Goal: Feedback & Contribution: Contribute content

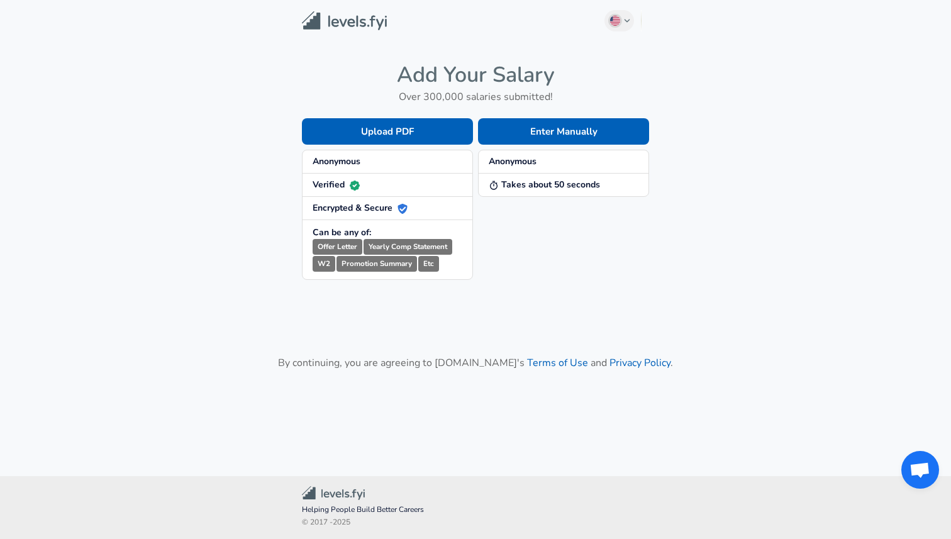
click at [347, 165] on strong "Anonymous" at bounding box center [336, 161] width 48 height 12
click at [581, 128] on button "Enter Manually" at bounding box center [563, 131] width 171 height 26
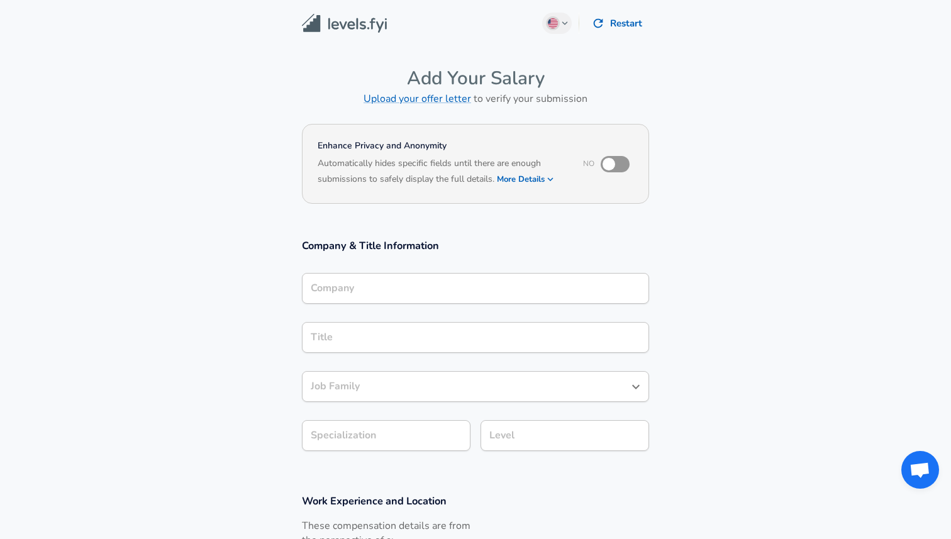
scroll to position [13, 0]
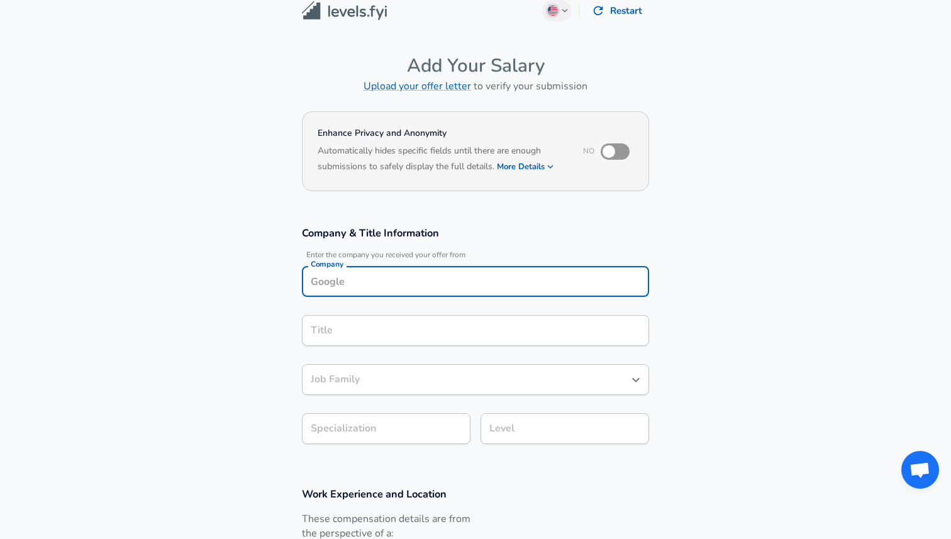
click at [409, 296] on div "Company" at bounding box center [475, 281] width 347 height 31
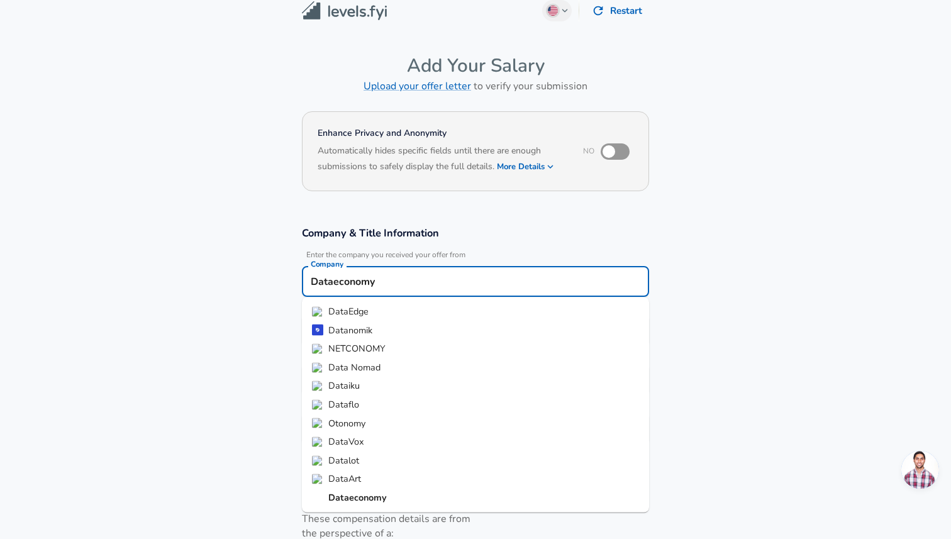
click at [346, 500] on strong "Dataeconomy" at bounding box center [357, 497] width 58 height 13
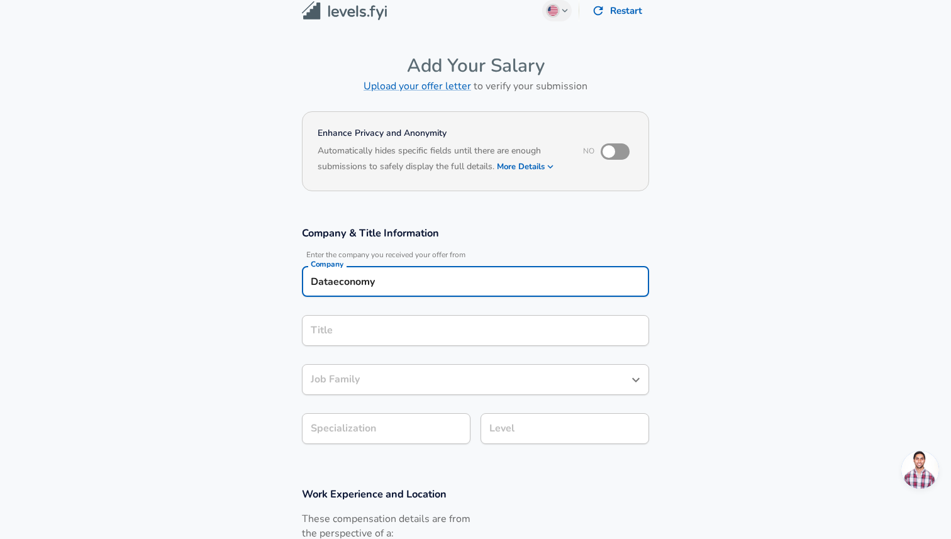
click at [375, 320] on div "Title" at bounding box center [475, 330] width 347 height 31
type input "Dataeconomy"
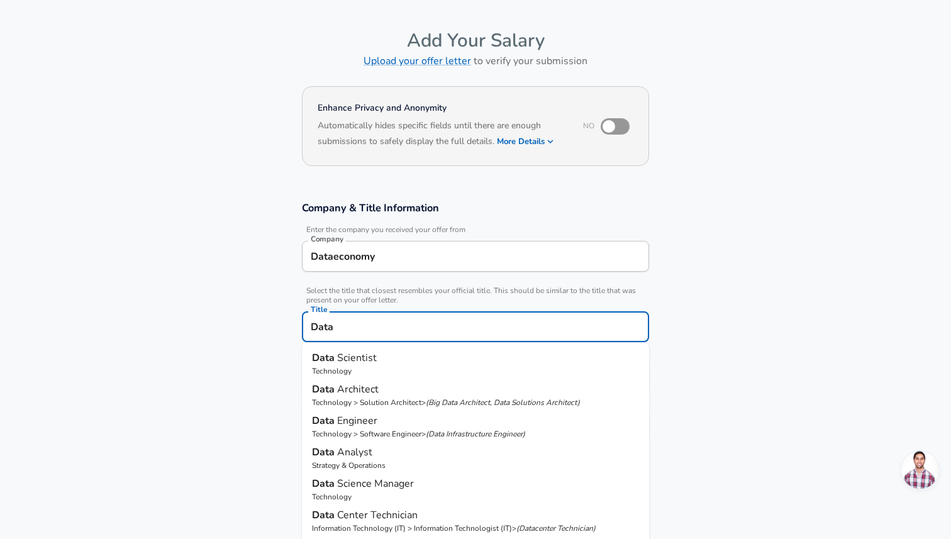
click at [374, 363] on span "Scientist" at bounding box center [357, 358] width 40 height 14
type input "Data Scientist"
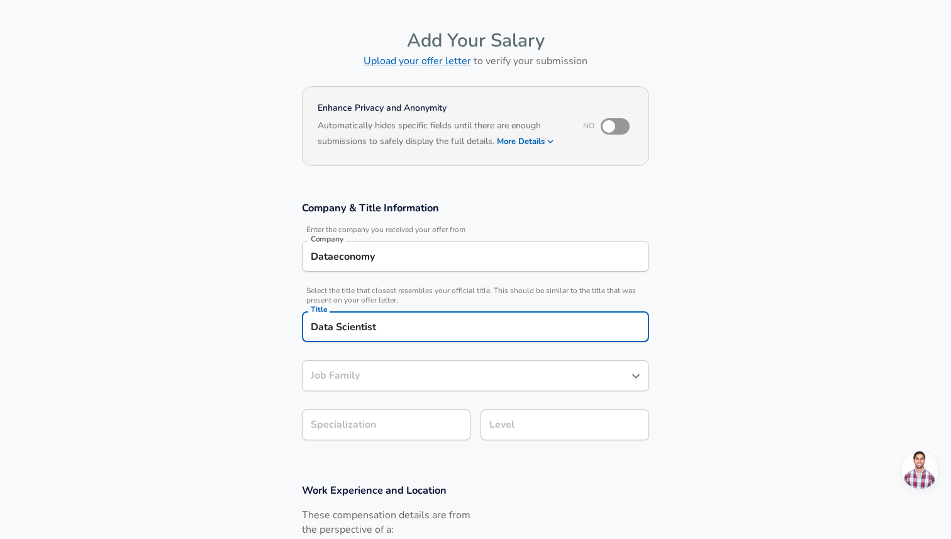
type input "Data Scientist"
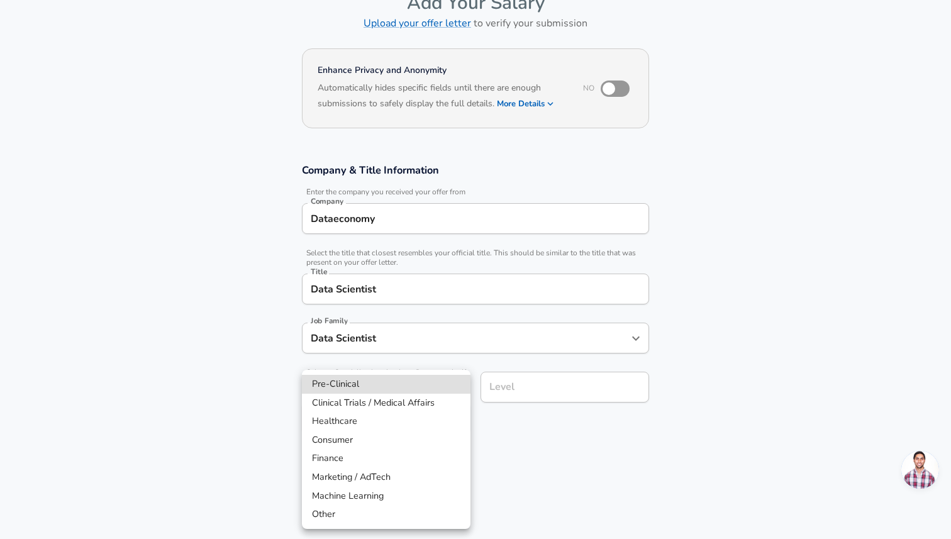
click at [366, 423] on body "English ([GEOGRAPHIC_DATA]) Change Restart Add Your Salary Upload your offer le…" at bounding box center [475, 194] width 951 height 539
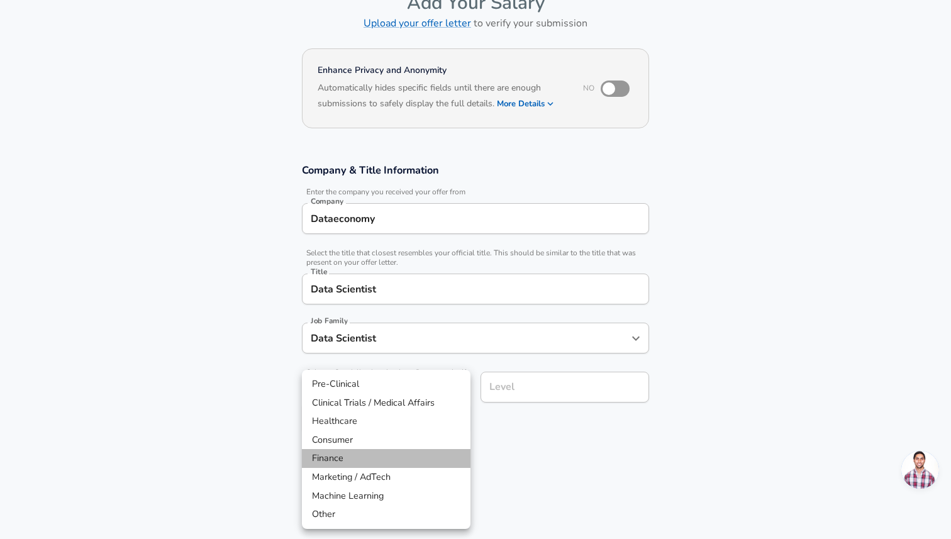
click at [359, 463] on li "Finance" at bounding box center [386, 458] width 169 height 19
type input "Finance"
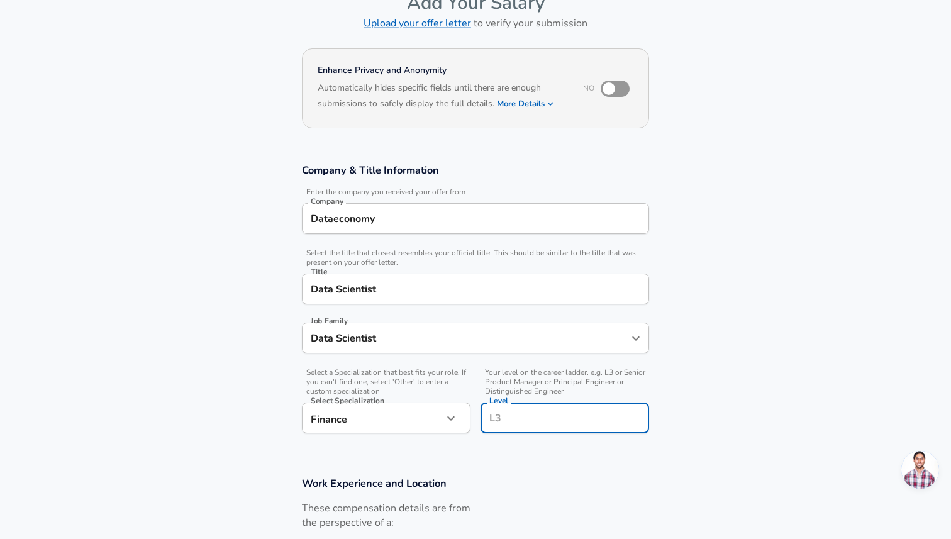
scroll to position [101, 0]
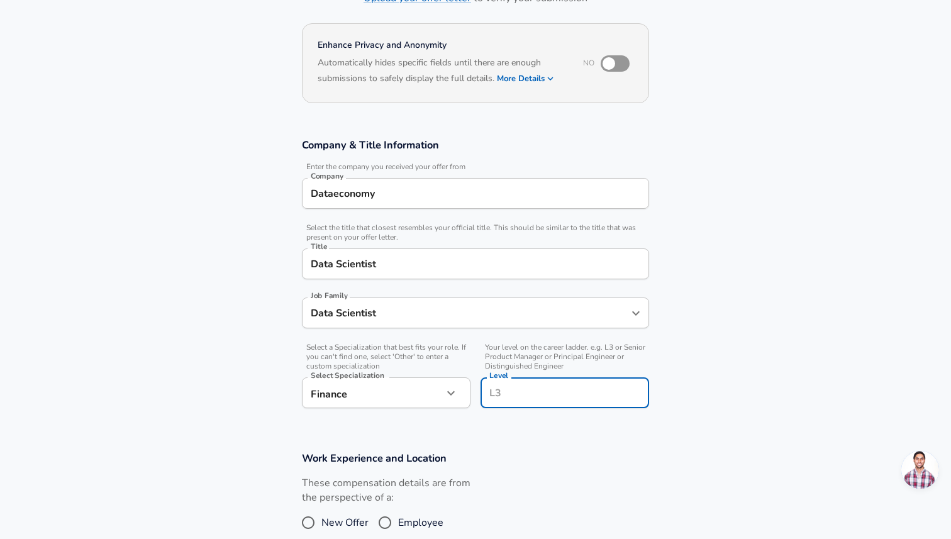
click at [533, 392] on input "Level" at bounding box center [564, 392] width 157 height 19
type input "L2"
click at [690, 384] on section "Company & Title Information Enter the company you received your offer from Comp…" at bounding box center [475, 279] width 951 height 313
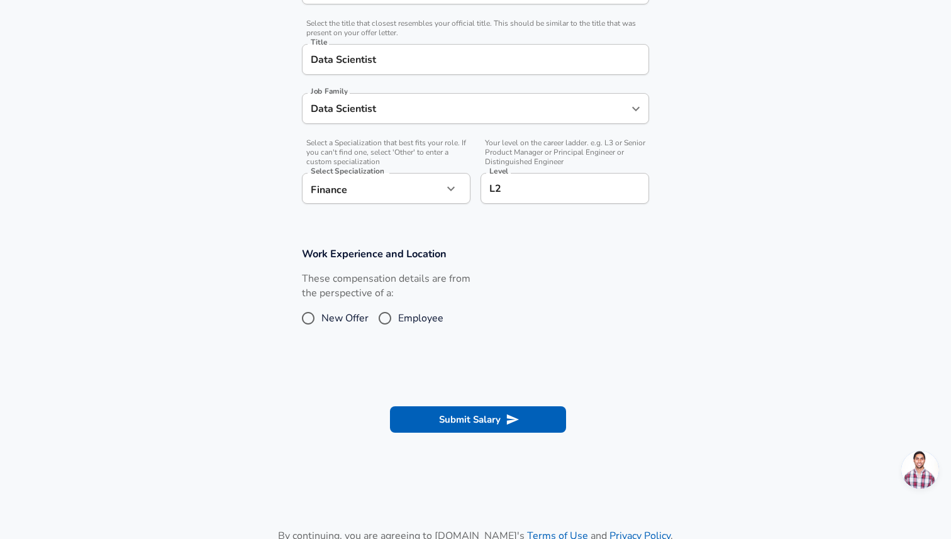
scroll to position [314, 0]
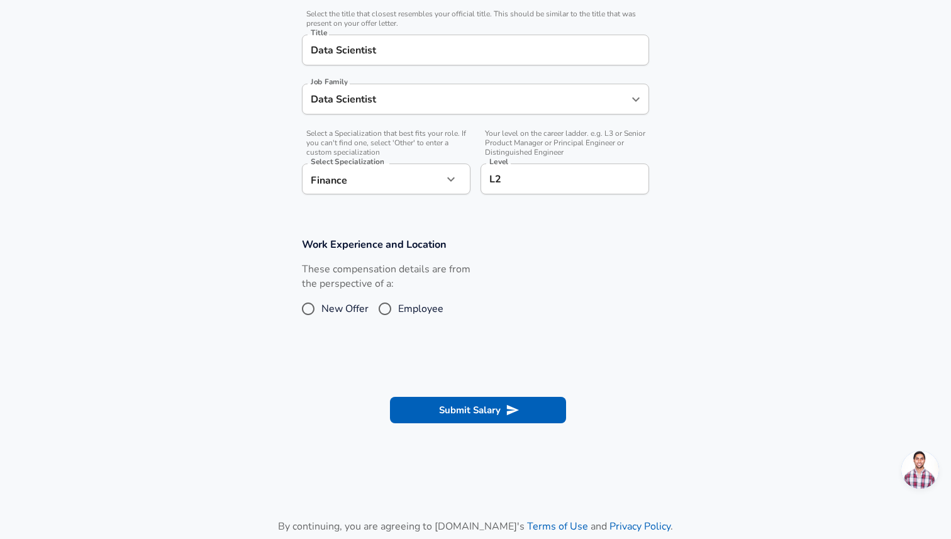
click at [341, 308] on span "New Offer" at bounding box center [344, 308] width 47 height 15
click at [321, 308] on input "New Offer" at bounding box center [308, 309] width 26 height 20
radio input "true"
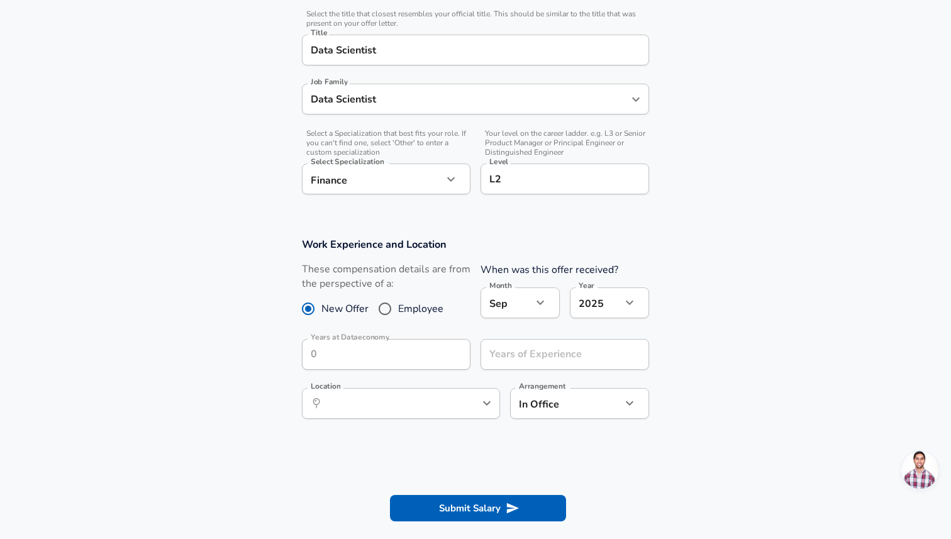
click at [399, 310] on span "Employee" at bounding box center [420, 308] width 45 height 15
click at [398, 310] on input "Employee" at bounding box center [385, 309] width 26 height 20
radio input "true"
radio input "false"
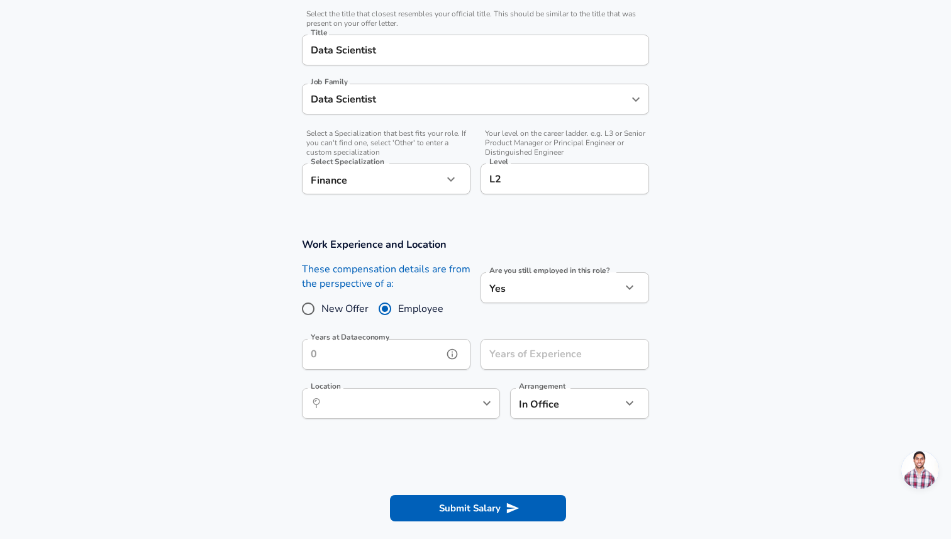
click at [422, 350] on input "Years at Dataeconomy" at bounding box center [372, 354] width 141 height 31
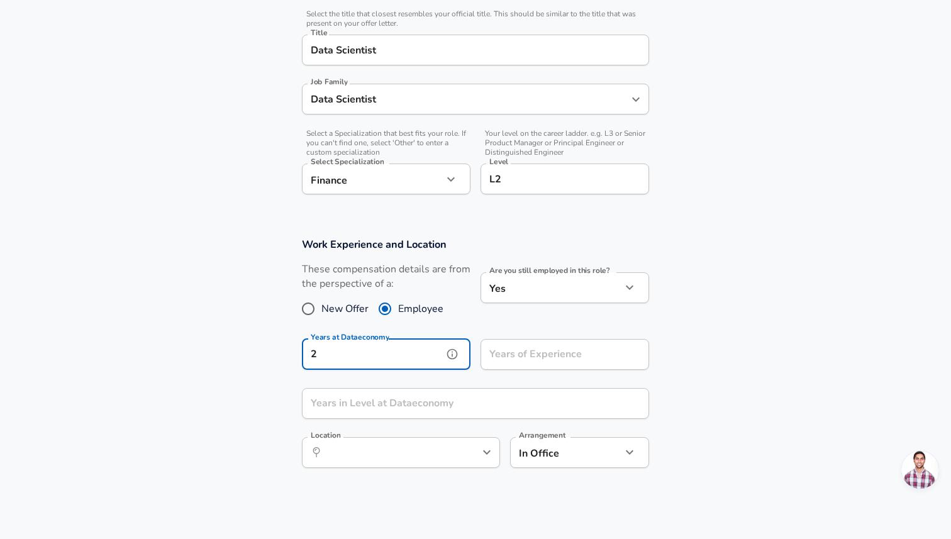
type input "2"
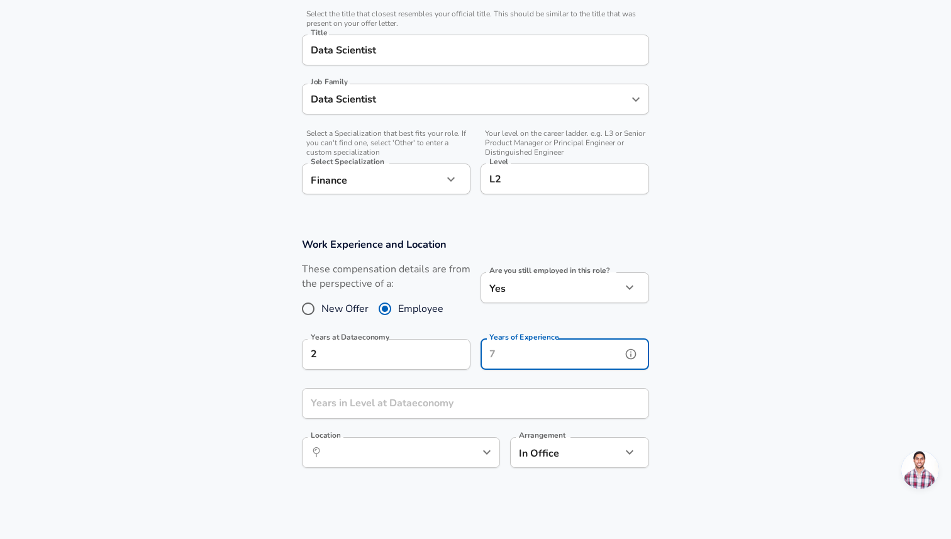
click at [517, 364] on input "Years of Experience" at bounding box center [550, 354] width 141 height 31
type input "2"
click at [408, 404] on input "Years in Level at Dataeconomy" at bounding box center [461, 403] width 319 height 31
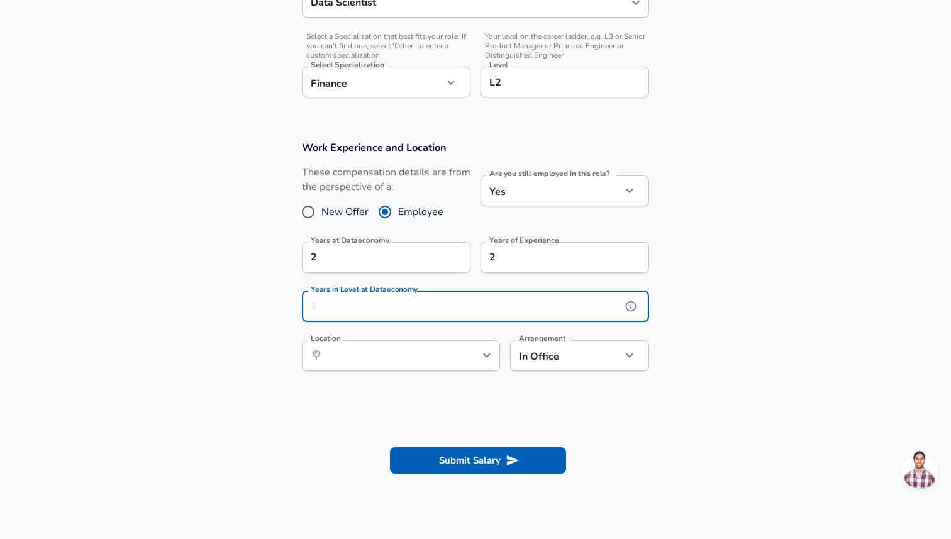
scroll to position [417, 0]
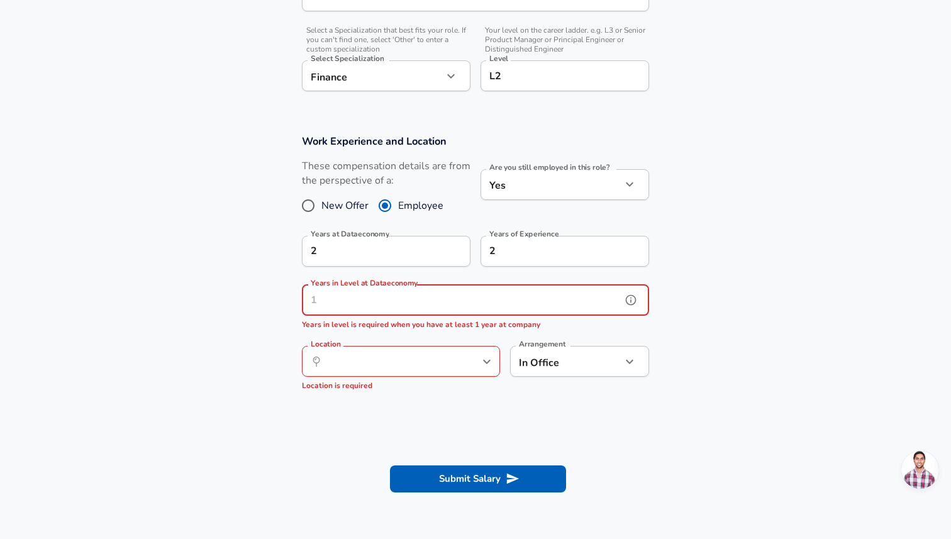
click at [384, 288] on input "Years in Level at Dataeconomy" at bounding box center [461, 300] width 319 height 31
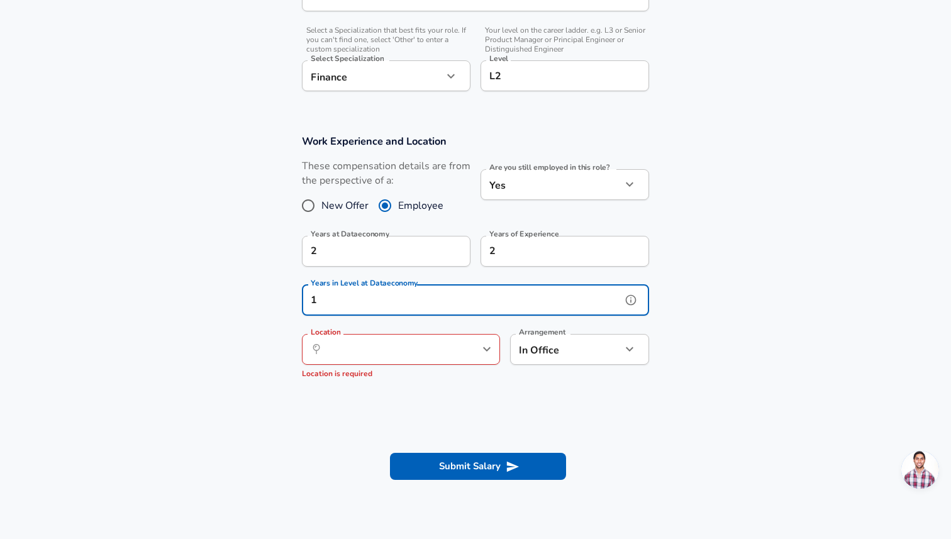
type input "1"
click at [402, 347] on input "Location" at bounding box center [387, 349] width 129 height 19
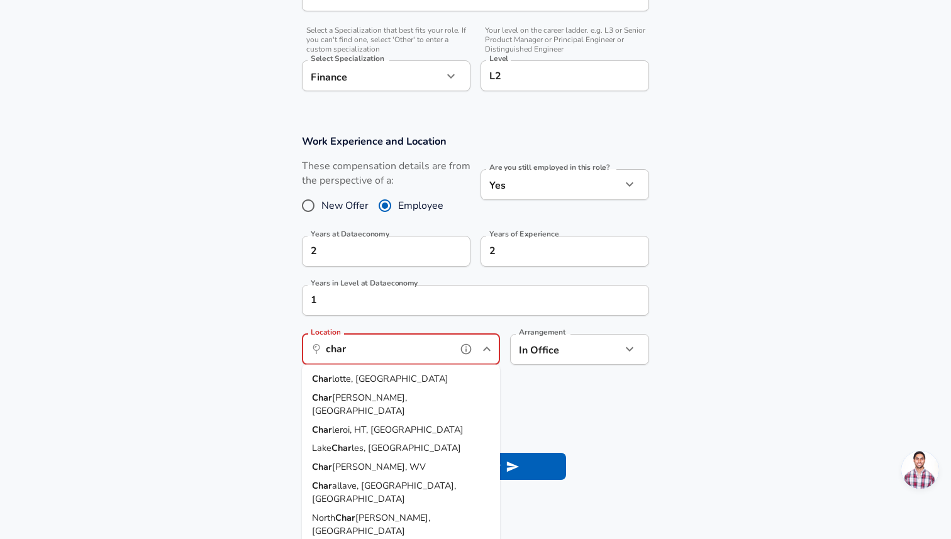
click at [360, 374] on span "lotte, [GEOGRAPHIC_DATA]" at bounding box center [390, 378] width 116 height 13
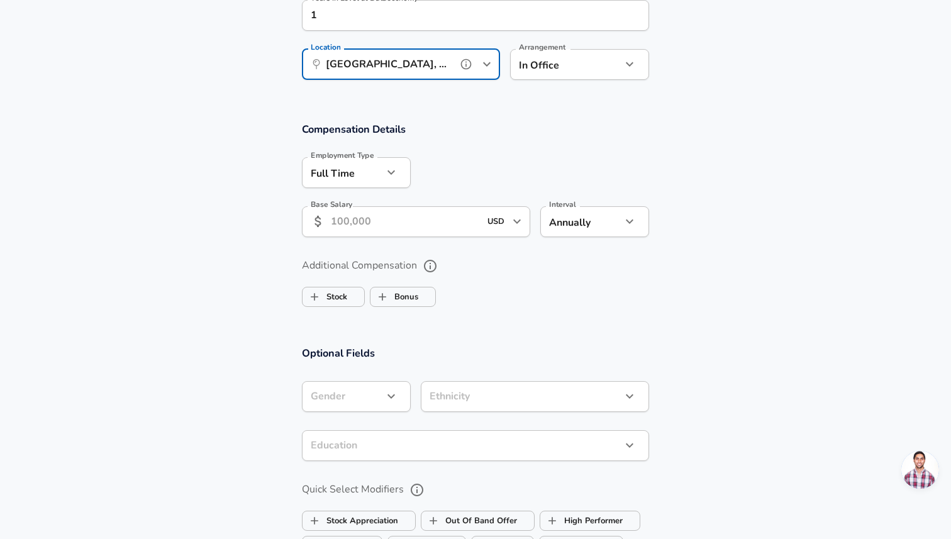
scroll to position [712, 0]
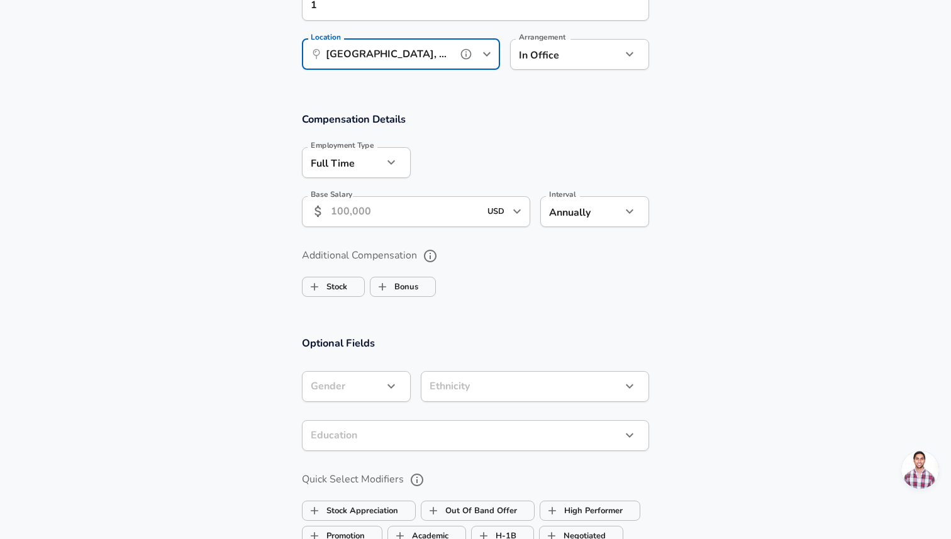
type input "[GEOGRAPHIC_DATA], [GEOGRAPHIC_DATA]"
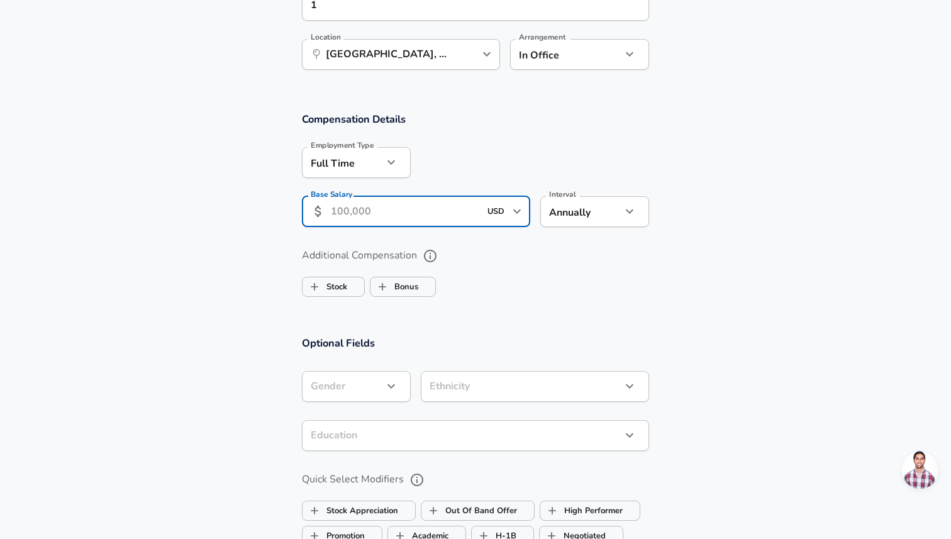
click at [406, 211] on input "Base Salary" at bounding box center [405, 211] width 149 height 31
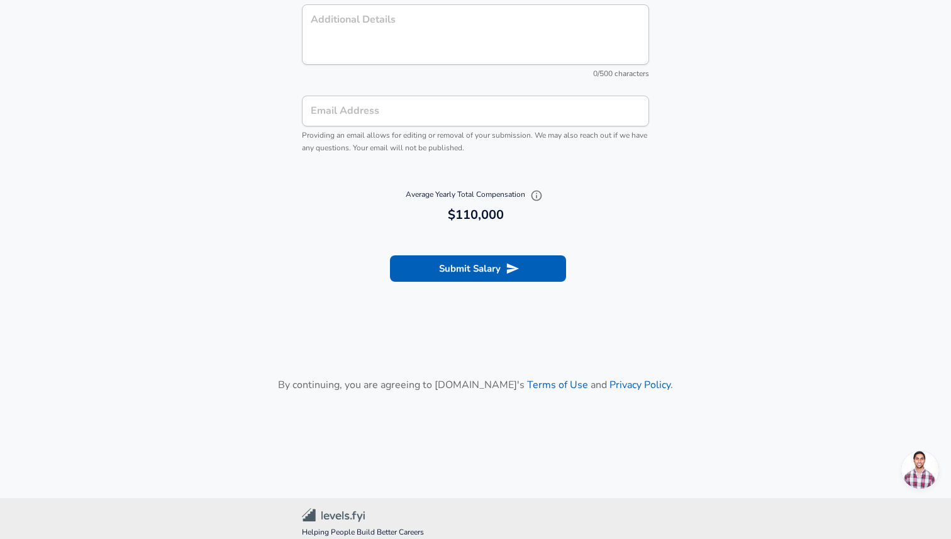
scroll to position [1269, 0]
type input "110,000"
click at [503, 265] on button "Submit Salary" at bounding box center [478, 268] width 176 height 26
